Goal: Transaction & Acquisition: Purchase product/service

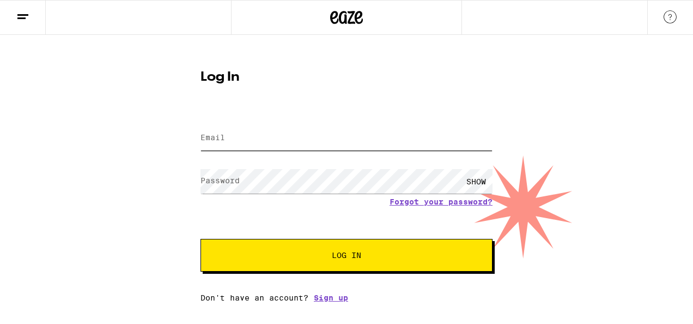
click at [295, 145] on input "Email" at bounding box center [347, 138] width 292 height 25
type input "angelarausch@yahoo.com"
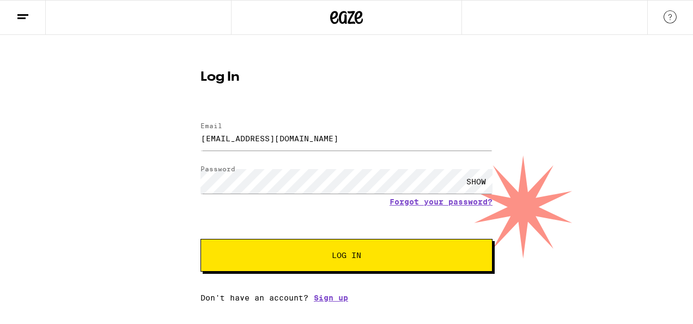
click at [388, 247] on button "Log In" at bounding box center [347, 255] width 292 height 33
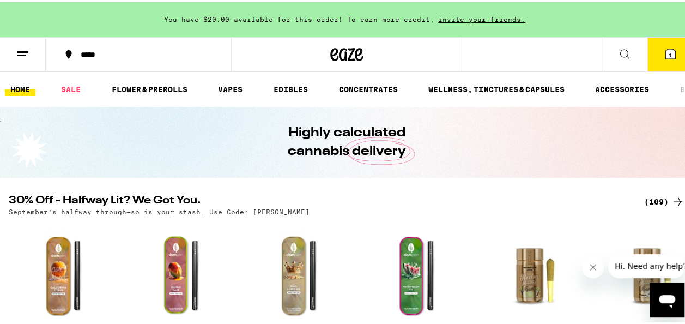
click at [669, 47] on button "1" at bounding box center [670, 52] width 46 height 34
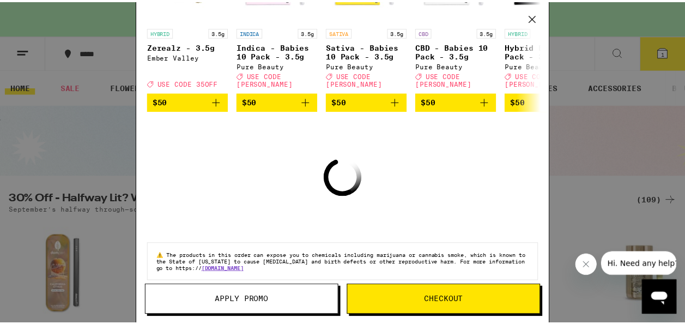
scroll to position [169, 0]
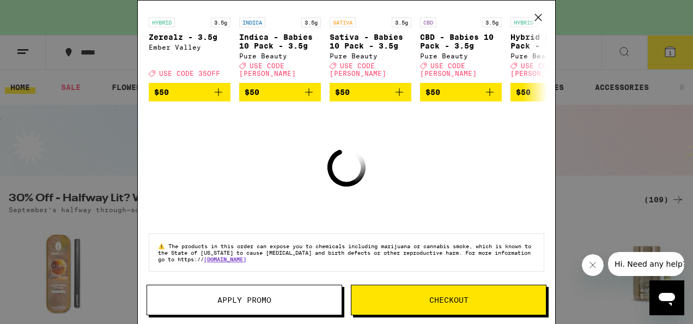
click at [229, 296] on span "Apply Promo" at bounding box center [244, 300] width 54 height 8
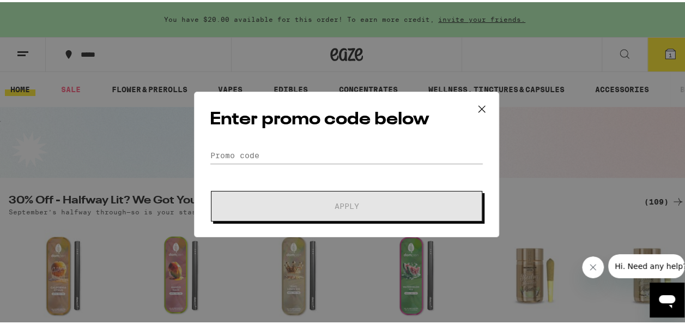
click at [473, 109] on icon at bounding box center [481, 107] width 16 height 16
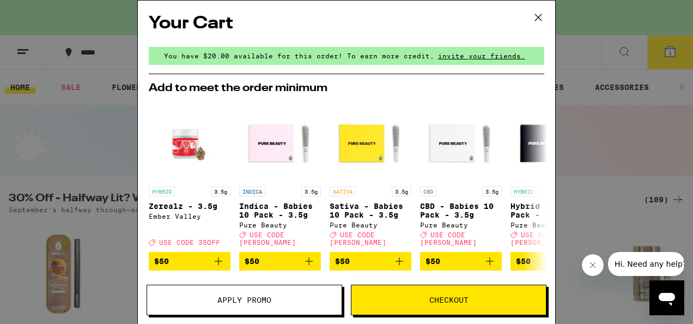
click at [538, 16] on icon at bounding box center [538, 17] width 7 height 7
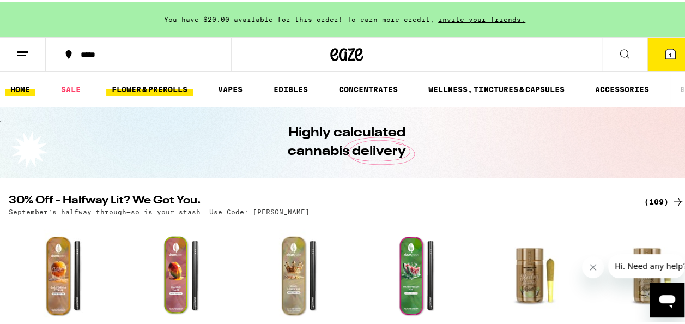
click at [147, 90] on link "FLOWER & PREROLLS" at bounding box center [149, 87] width 87 height 13
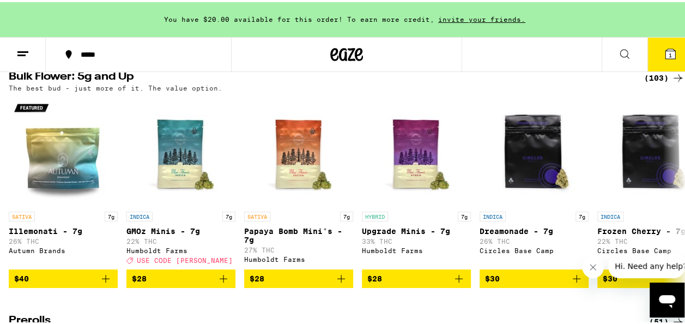
scroll to position [358, 0]
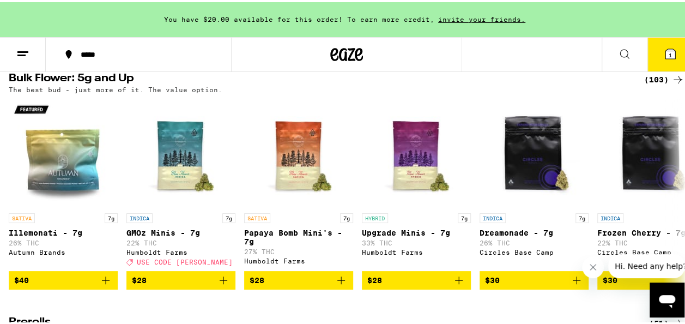
click at [651, 84] on div "(103)" at bounding box center [664, 77] width 40 height 13
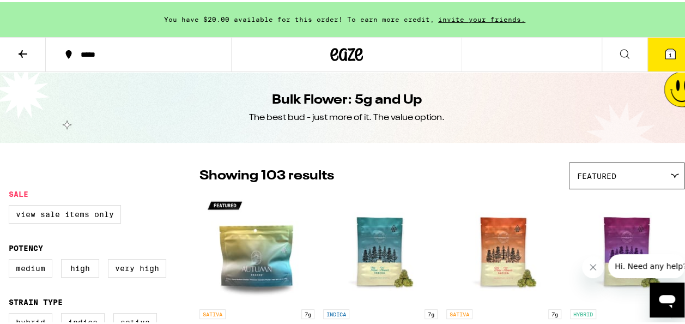
click at [670, 172] on icon at bounding box center [674, 173] width 9 height 5
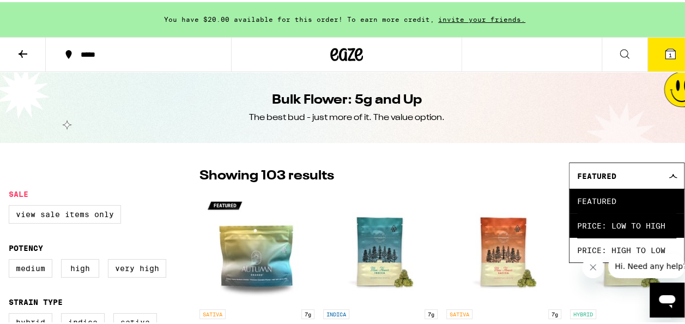
click at [630, 222] on span "Price: Low to High" at bounding box center [626, 223] width 99 height 25
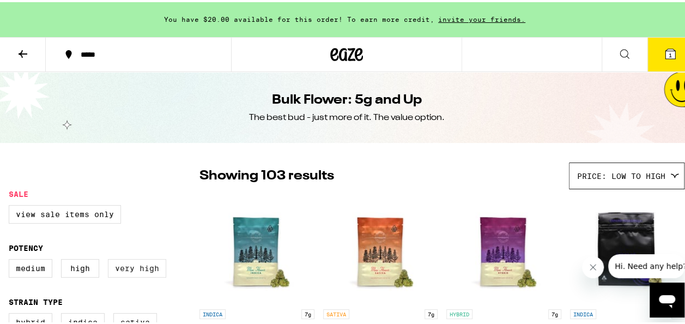
click at [128, 275] on label "Very High" at bounding box center [137, 266] width 58 height 19
click at [11, 259] on input "Very High" at bounding box center [11, 258] width 1 height 1
checkbox input "true"
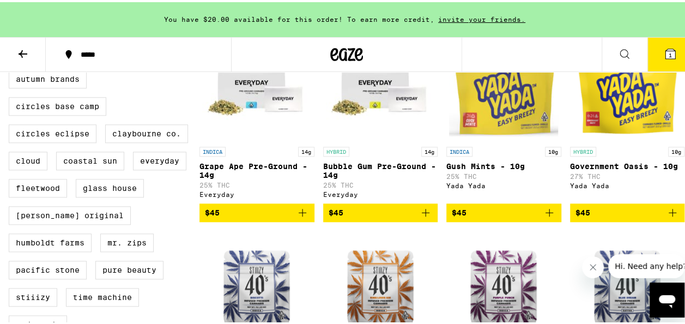
scroll to position [530, 0]
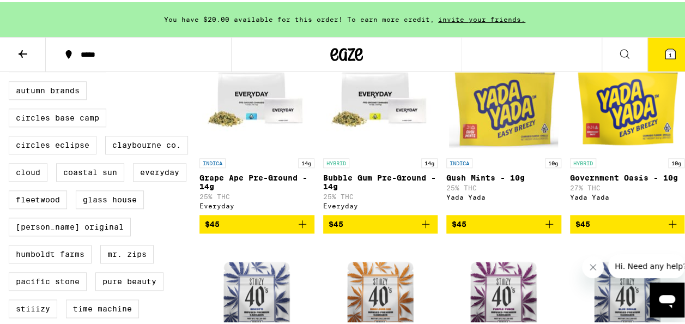
click at [298, 228] on icon "Add to bag" at bounding box center [302, 221] width 13 height 13
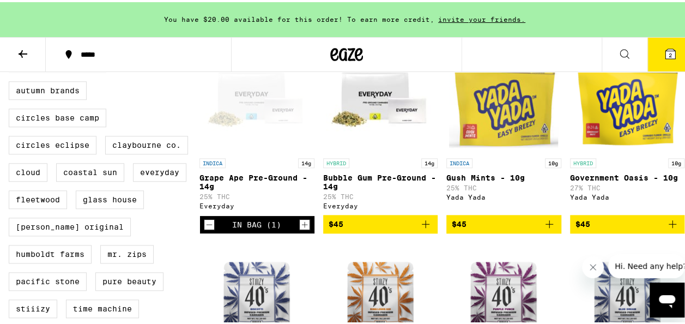
click at [300, 229] on icon "Increment" at bounding box center [305, 222] width 10 height 13
click at [206, 229] on icon "Decrement" at bounding box center [209, 222] width 10 height 13
click at [209, 229] on icon "Decrement" at bounding box center [209, 222] width 10 height 13
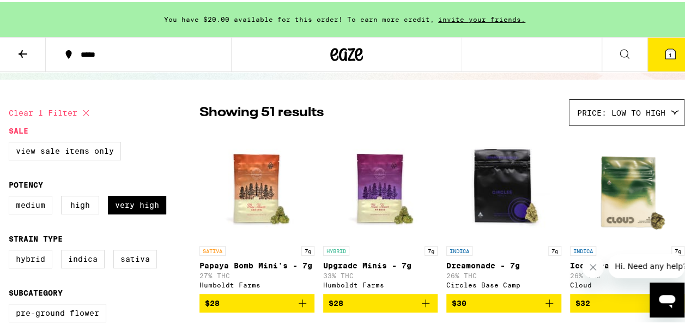
scroll to position [60, 0]
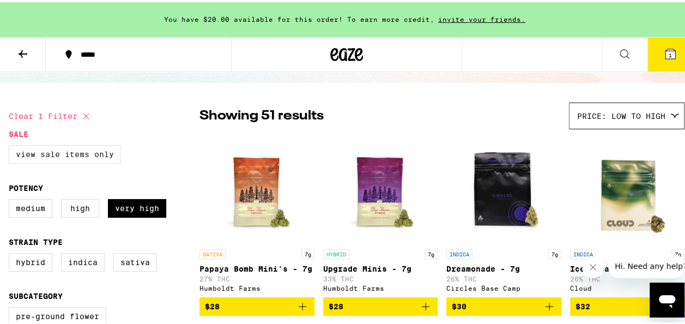
click at [86, 147] on label "View Sale Items Only" at bounding box center [65, 152] width 112 height 19
click at [11, 145] on input "View Sale Items Only" at bounding box center [11, 144] width 1 height 1
checkbox input "true"
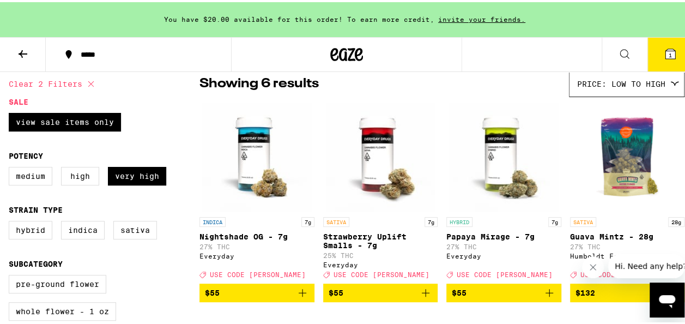
scroll to position [95, 0]
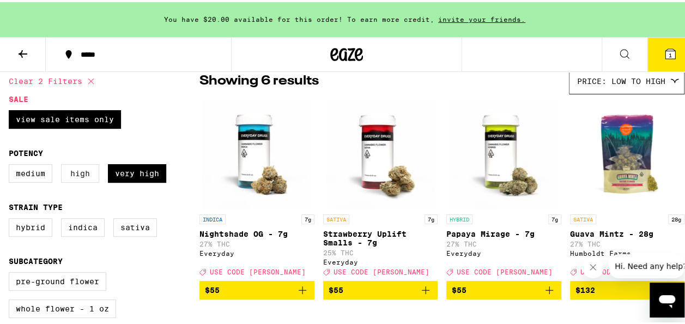
click at [80, 180] on label "High" at bounding box center [80, 171] width 38 height 19
click at [11, 164] on input "High" at bounding box center [11, 163] width 1 height 1
checkbox input "true"
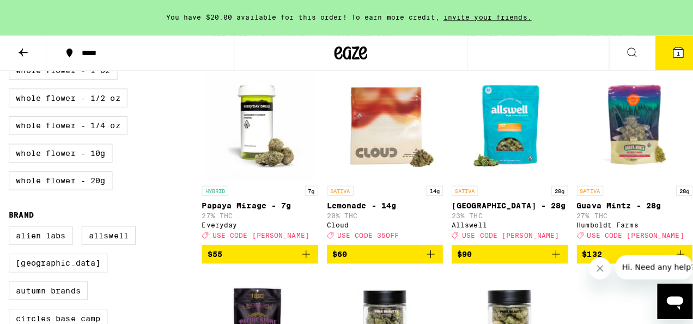
scroll to position [329, 0]
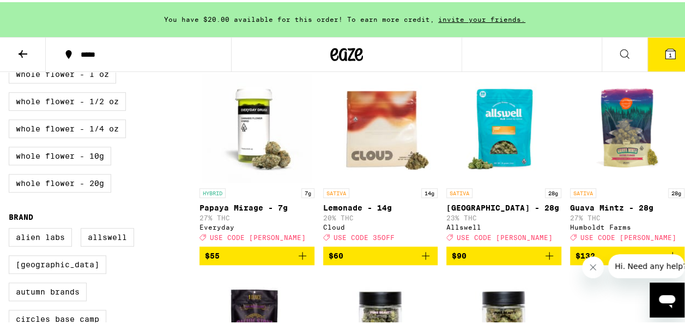
click at [543, 260] on icon "Add to bag" at bounding box center [549, 253] width 13 height 13
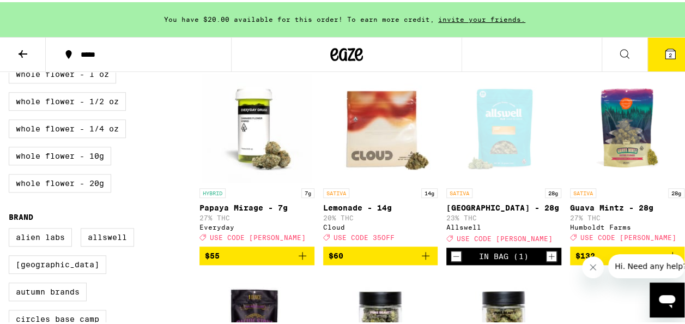
click at [665, 47] on icon at bounding box center [670, 52] width 10 height 10
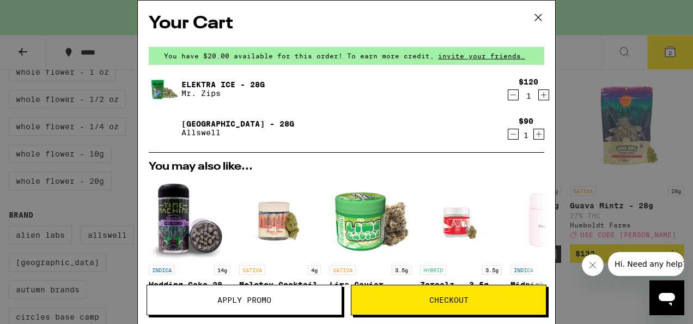
click at [508, 94] on icon "Decrement" at bounding box center [513, 94] width 10 height 13
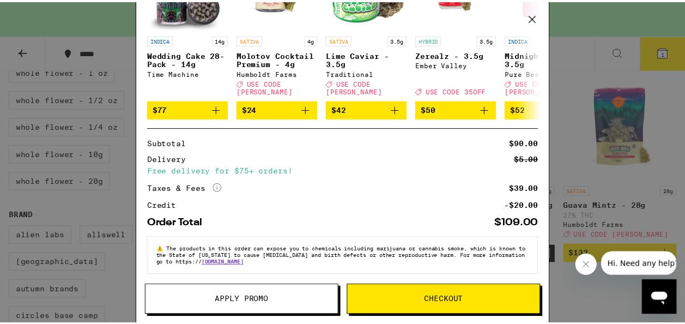
scroll to position [194, 0]
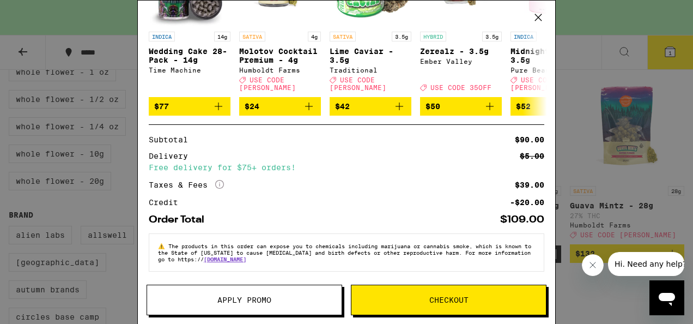
click at [248, 302] on span "Apply Promo" at bounding box center [244, 300] width 54 height 8
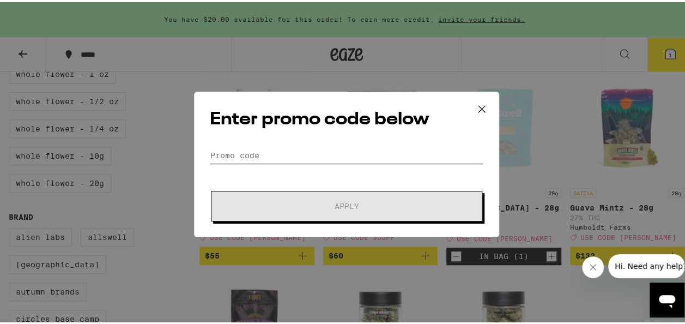
click at [245, 159] on input "Promo Code" at bounding box center [347, 153] width 274 height 16
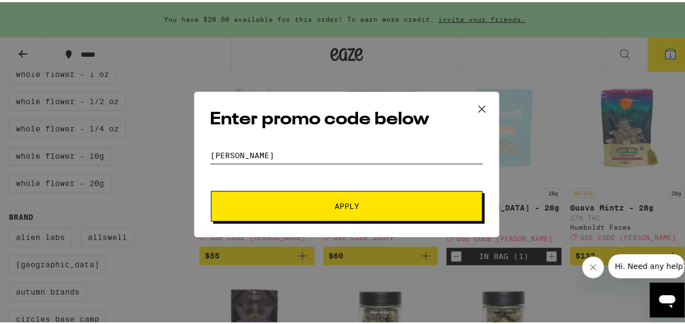
type input "LITTY"
click at [329, 197] on button "Apply" at bounding box center [346, 204] width 271 height 31
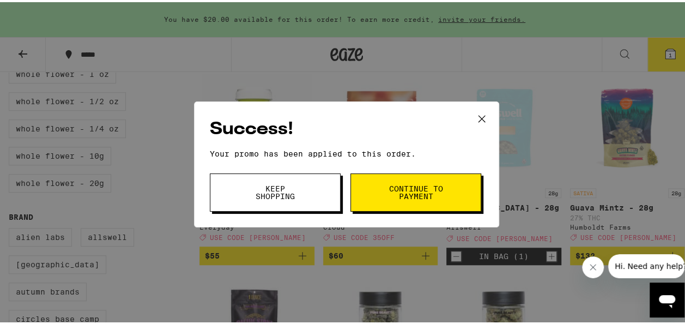
click at [361, 196] on button "Continue to payment" at bounding box center [415, 190] width 131 height 38
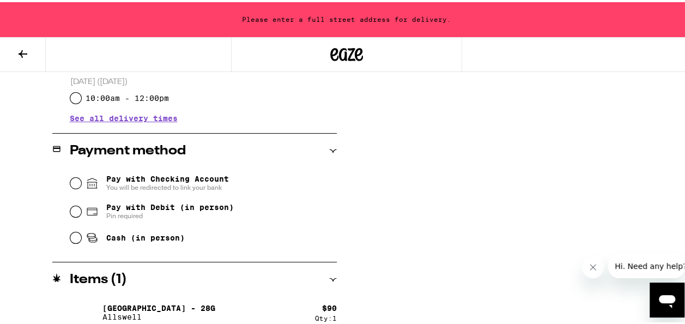
scroll to position [420, 0]
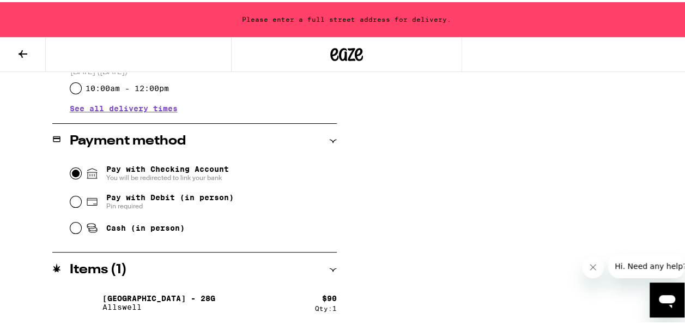
click at [73, 169] on input "Pay with Checking Account You will be redirected to link your bank" at bounding box center [75, 171] width 11 height 11
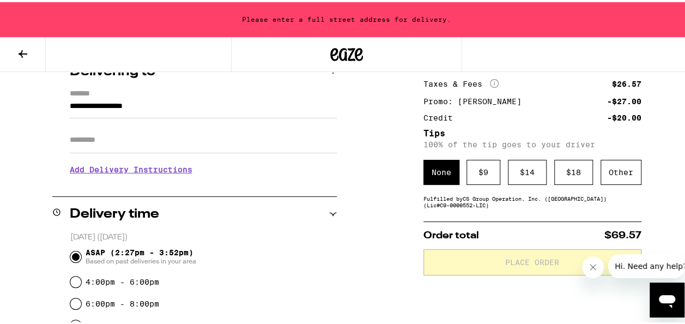
scroll to position [141, 0]
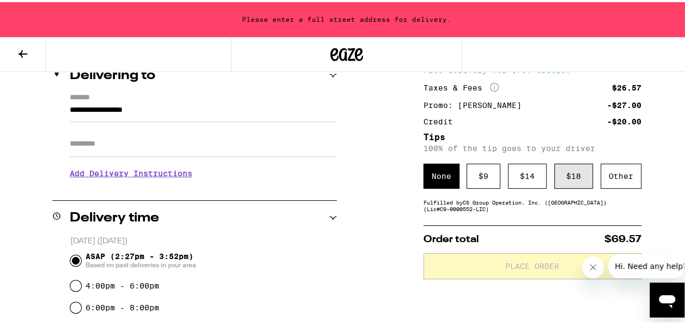
click at [572, 171] on div "$ 18" at bounding box center [573, 173] width 39 height 25
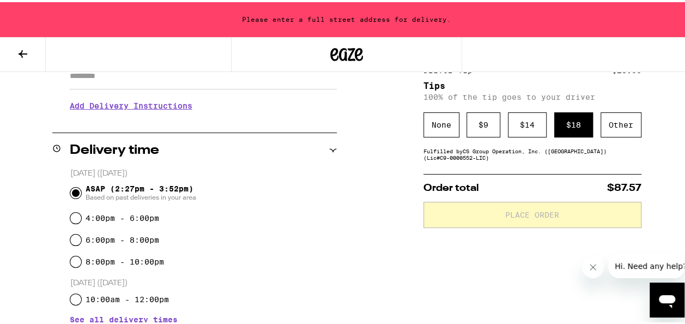
scroll to position [205, 0]
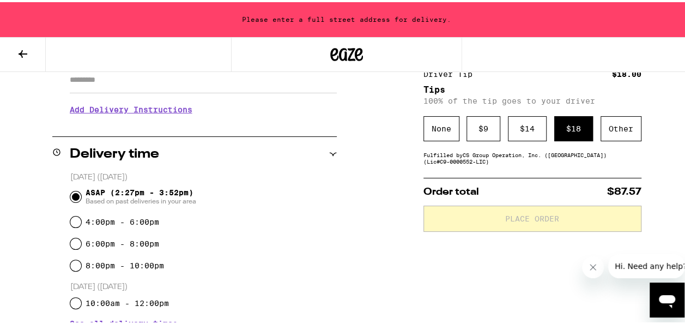
click at [589, 266] on icon "Close message from company" at bounding box center [592, 266] width 9 height 9
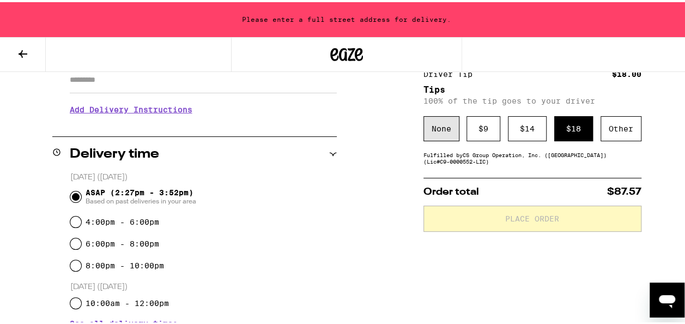
click at [440, 136] on div "None" at bounding box center [441, 126] width 36 height 25
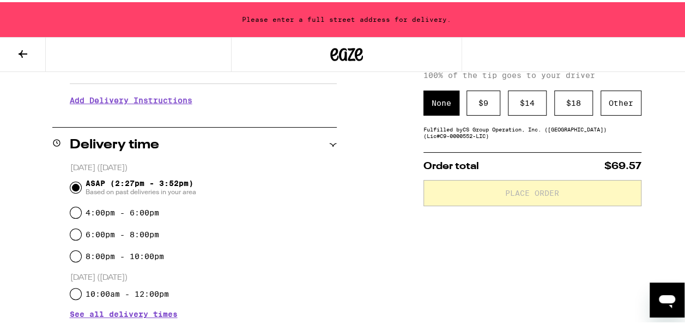
scroll to position [169, 0]
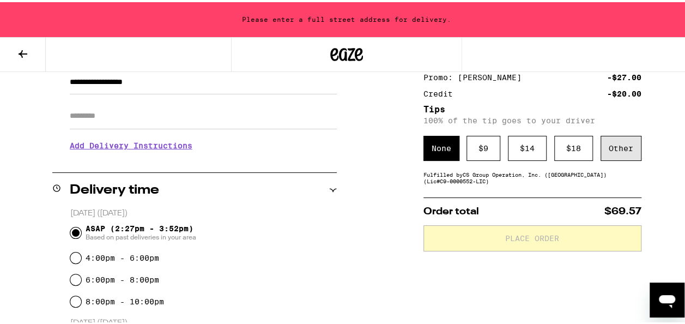
click at [623, 147] on div "Other" at bounding box center [620, 145] width 41 height 25
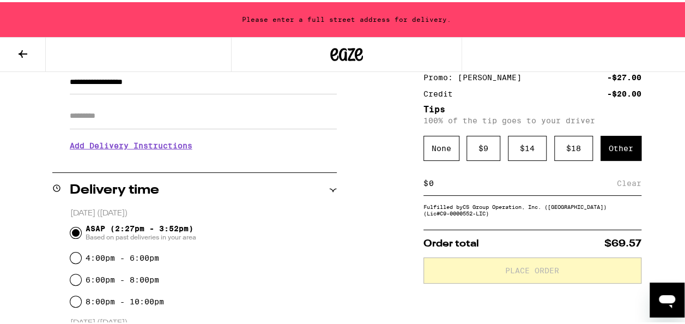
click at [617, 191] on div "Clear" at bounding box center [629, 181] width 25 height 24
click at [436, 186] on input at bounding box center [522, 181] width 189 height 10
type input "20"
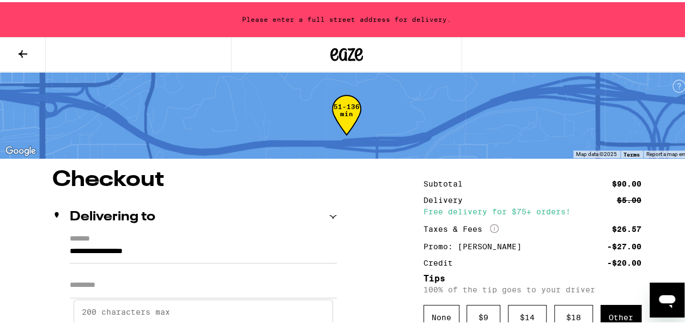
scroll to position [179, 0]
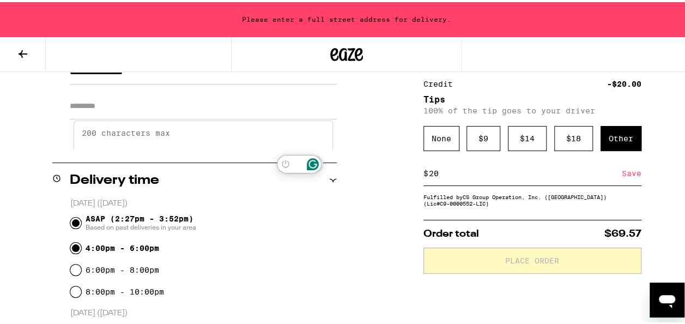
click at [74, 244] on input "4:00pm - 6:00pm" at bounding box center [75, 245] width 11 height 11
radio input "true"
click at [71, 218] on input "ASAP (2:27pm - 3:52pm) Based on past deliveries in your area" at bounding box center [75, 220] width 11 height 11
radio input "true"
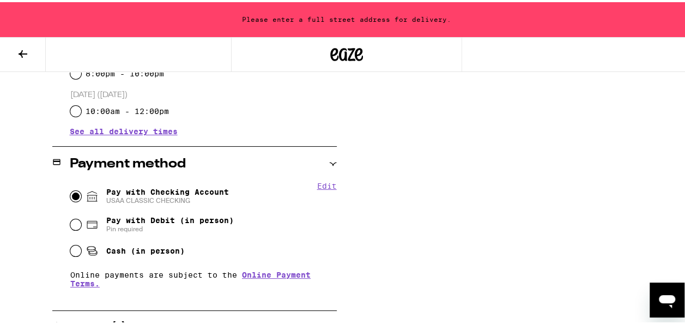
scroll to position [418, 0]
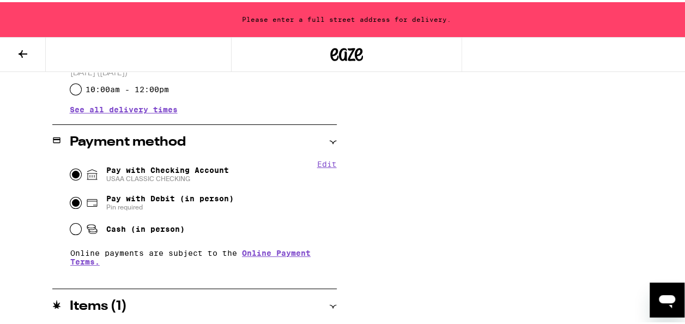
click at [70, 203] on input "Pay with Debit (in person) Pin required" at bounding box center [75, 200] width 11 height 11
radio input "true"
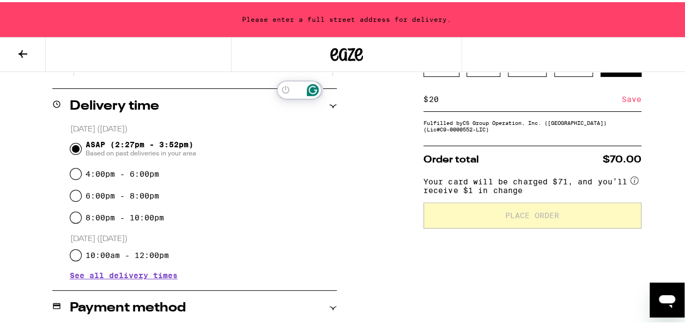
scroll to position [420, 0]
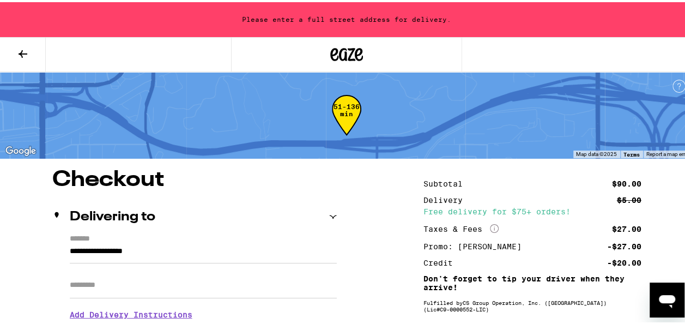
click at [168, 248] on input "**********" at bounding box center [203, 251] width 267 height 19
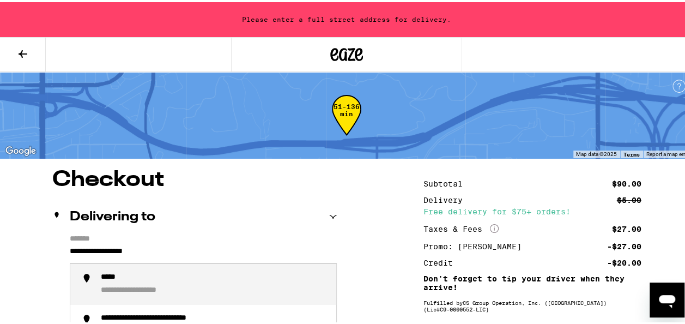
click at [168, 248] on input "**********" at bounding box center [203, 251] width 267 height 19
click at [161, 288] on div "**********" at bounding box center [214, 281] width 227 height 23
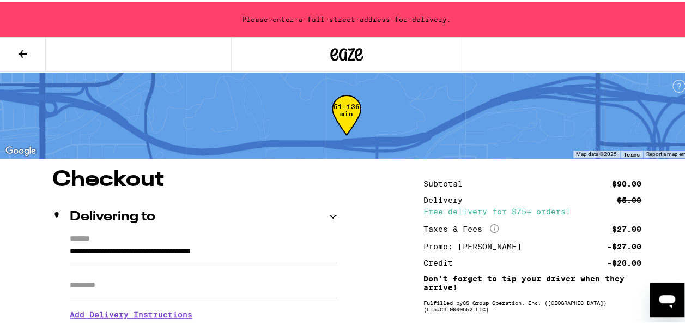
type input "**********"
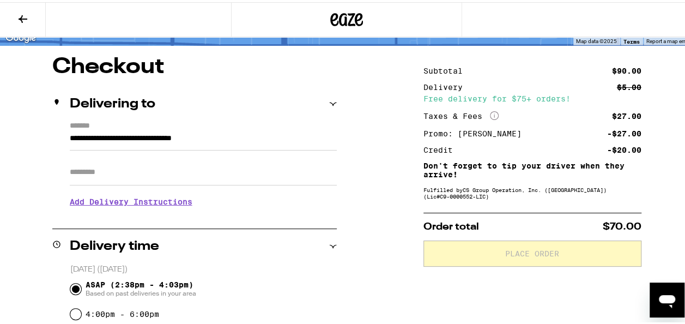
scroll to position [87, 0]
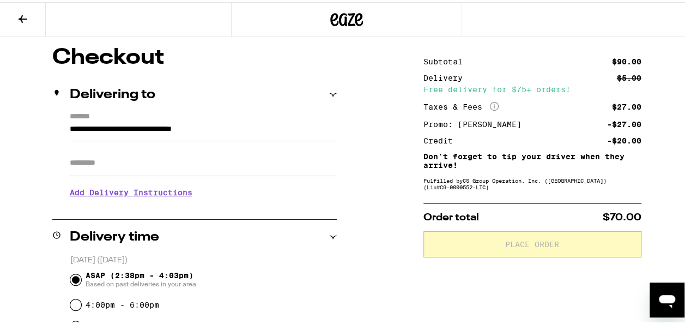
click at [271, 134] on input "**********" at bounding box center [203, 129] width 267 height 19
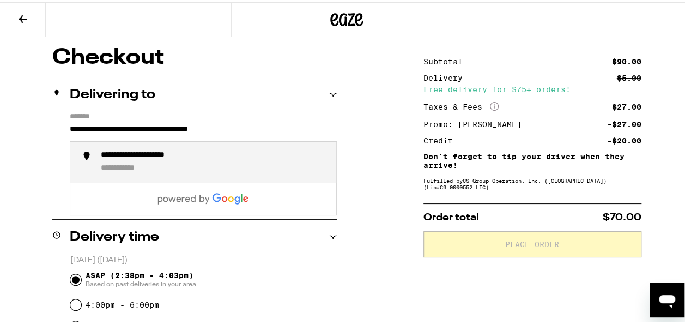
type input "**********"
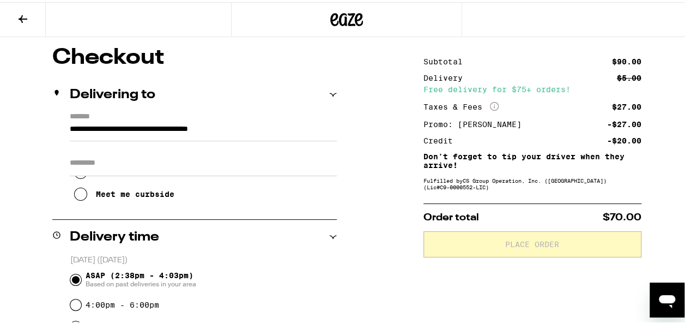
scroll to position [83, 0]
click at [74, 181] on button "Other" at bounding box center [97, 192] width 46 height 22
type textarea "Knock on garage."
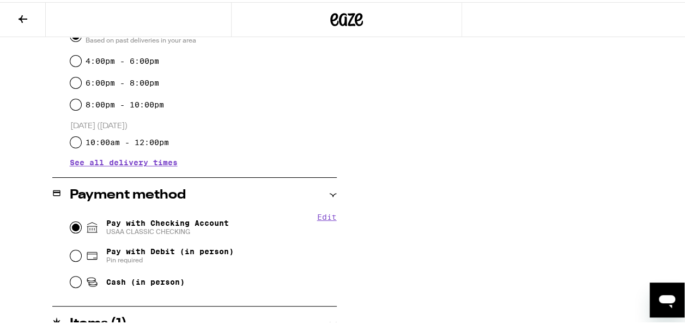
click at [71, 227] on input "Pay with Checking Account USAA CLASSIC CHECKING" at bounding box center [75, 225] width 11 height 11
radio input "true"
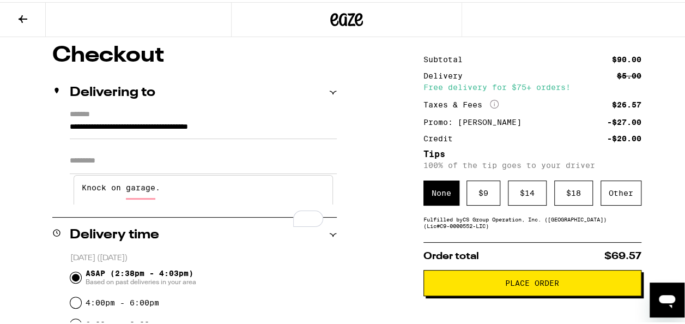
scroll to position [88, 0]
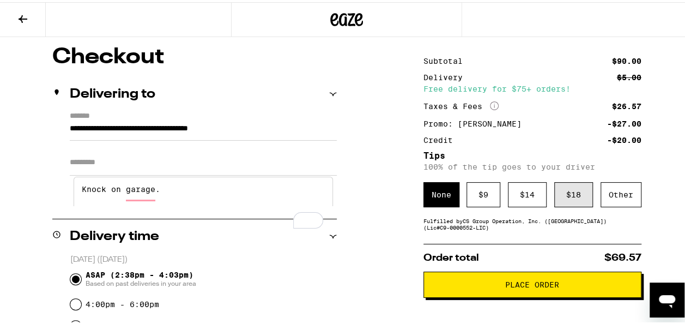
click at [567, 196] on div "$ 18" at bounding box center [573, 192] width 39 height 25
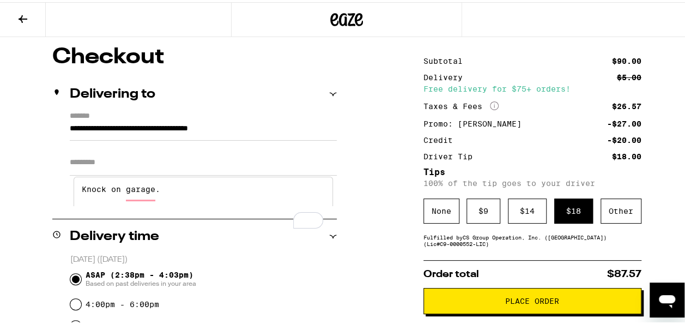
click at [523, 308] on button "Place Order" at bounding box center [532, 299] width 218 height 26
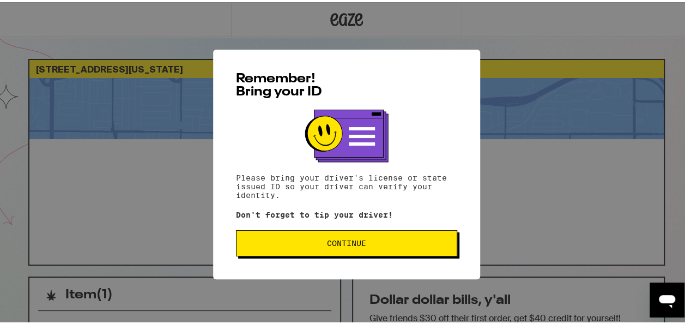
click at [343, 244] on span "Continue" at bounding box center [346, 241] width 39 height 8
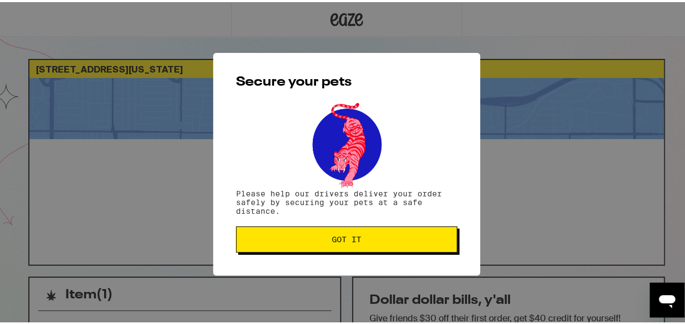
click at [343, 244] on button "Got it" at bounding box center [346, 237] width 221 height 26
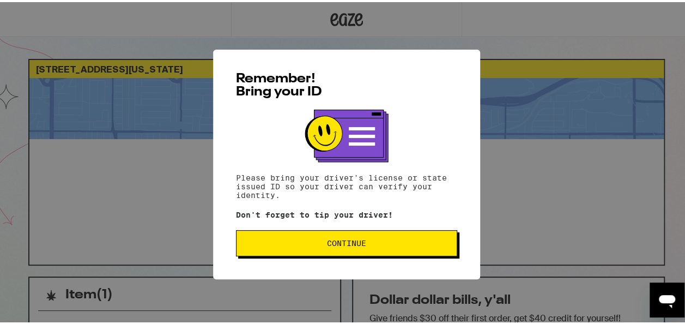
click at [358, 244] on span "Continue" at bounding box center [346, 241] width 39 height 8
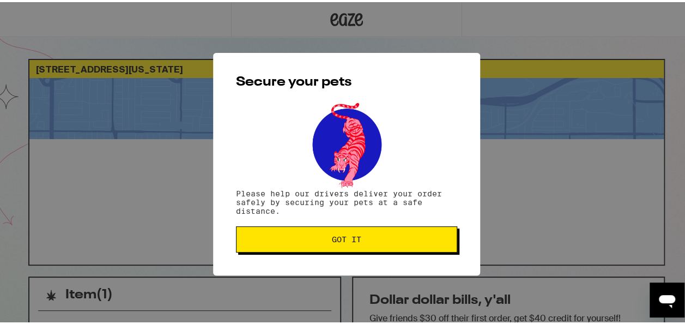
click at [358, 244] on button "Got it" at bounding box center [346, 237] width 221 height 26
